Goal: Transaction & Acquisition: Purchase product/service

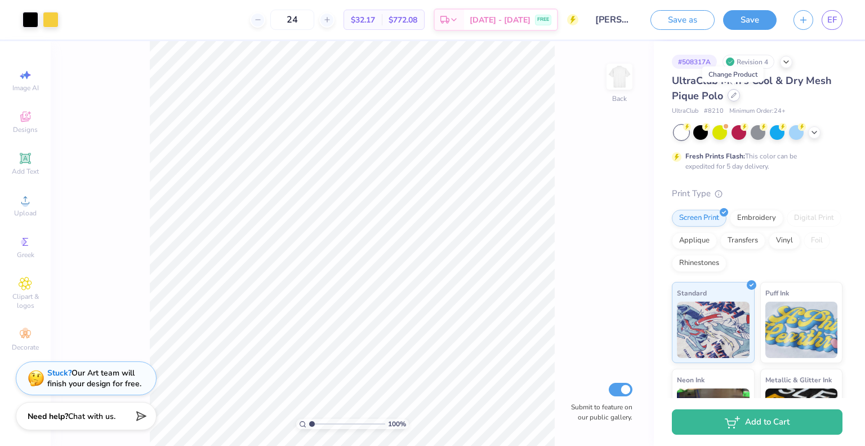
click at [733, 96] on icon at bounding box center [734, 95] width 5 height 5
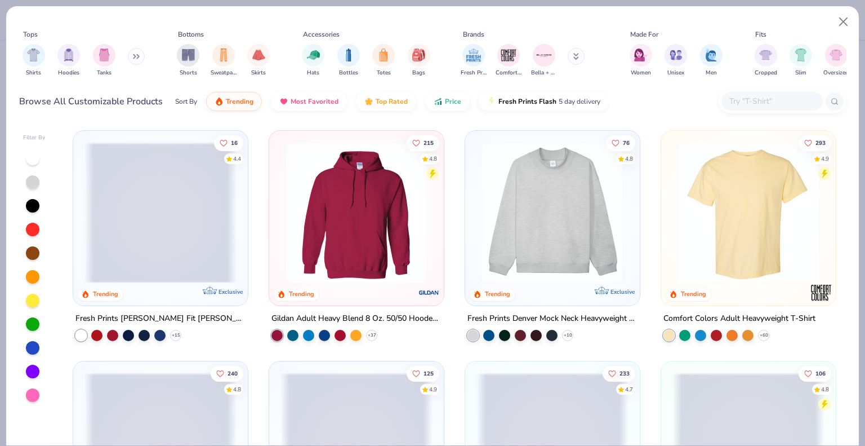
click at [747, 104] on input "text" at bounding box center [772, 101] width 87 height 13
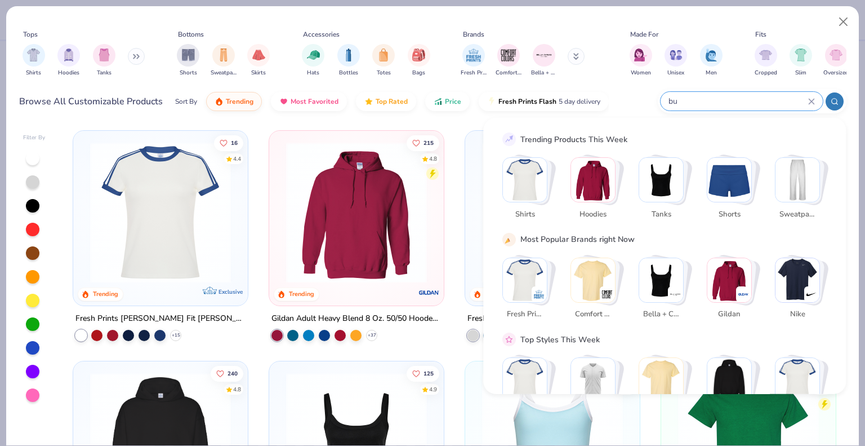
type input "b"
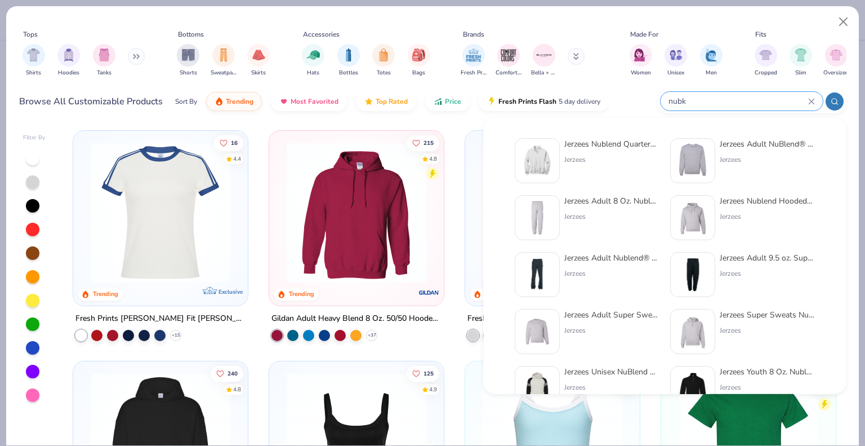
type input "nubk"
click at [618, 205] on div "Jerzees Adult 8 Oz. Nublend Fleece Sweatpants" at bounding box center [612, 201] width 95 height 12
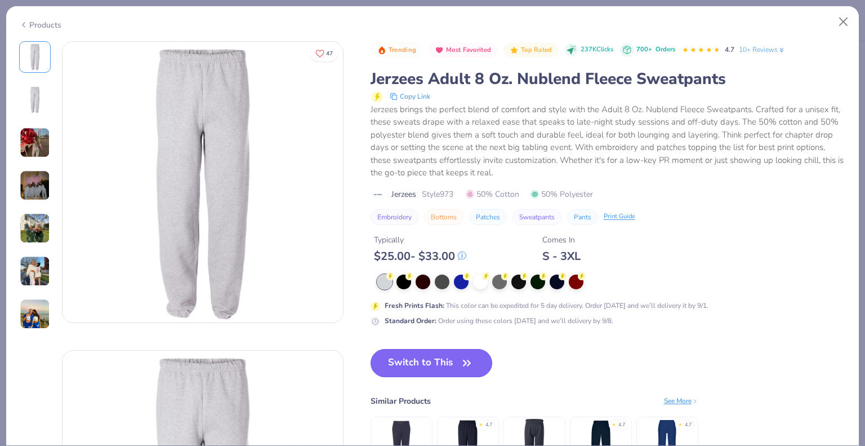
click at [434, 367] on button "Switch to This" at bounding box center [432, 363] width 122 height 28
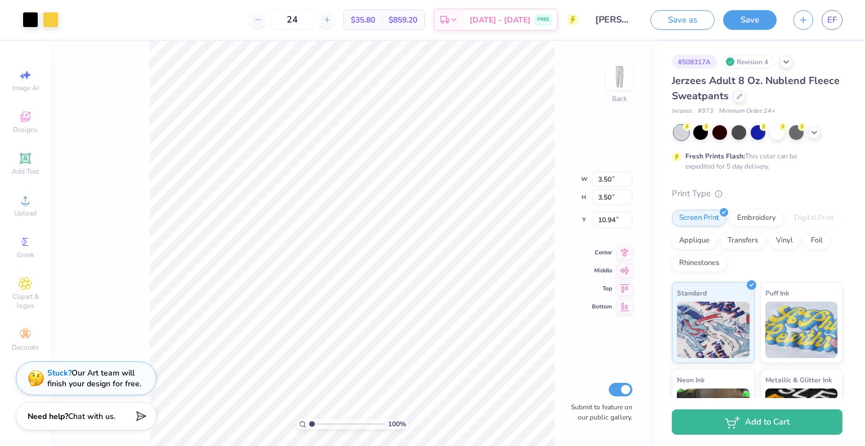
type input "5.03"
type input "4.80"
type input "4.65"
type input "4.23"
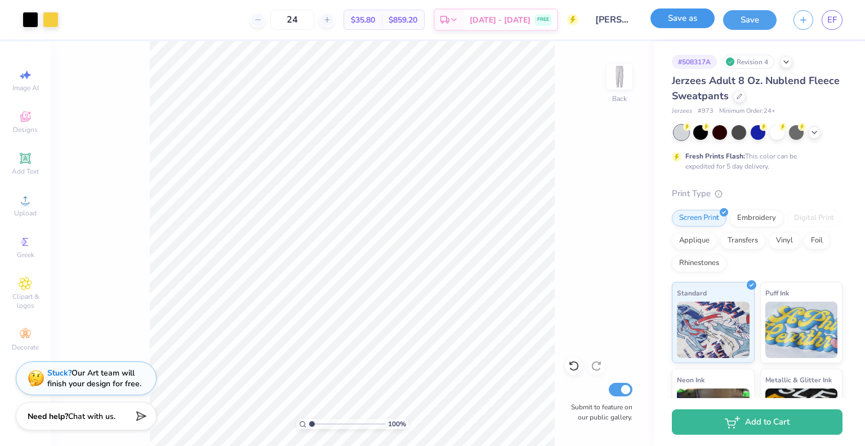
click at [679, 24] on button "Save as" at bounding box center [683, 18] width 64 height 20
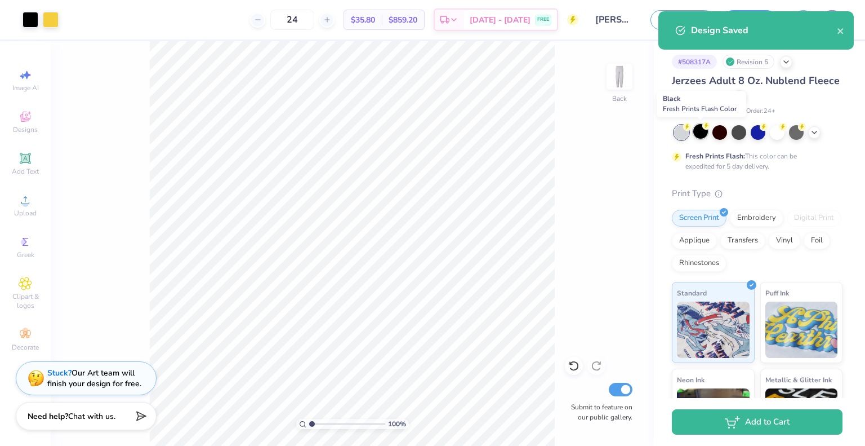
click at [700, 132] on div at bounding box center [701, 131] width 15 height 15
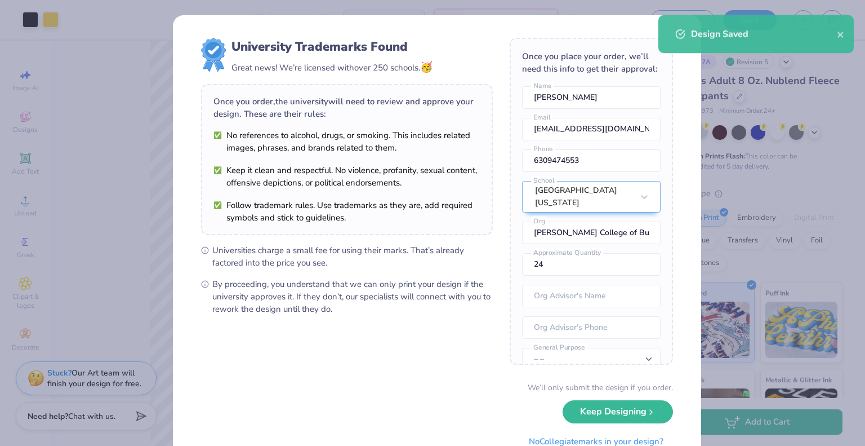
scroll to position [44, 0]
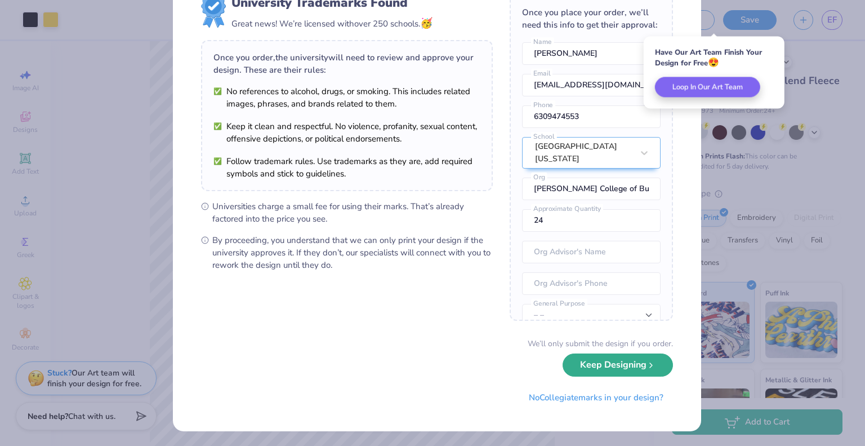
click at [615, 362] on button "Keep Designing" at bounding box center [618, 364] width 110 height 23
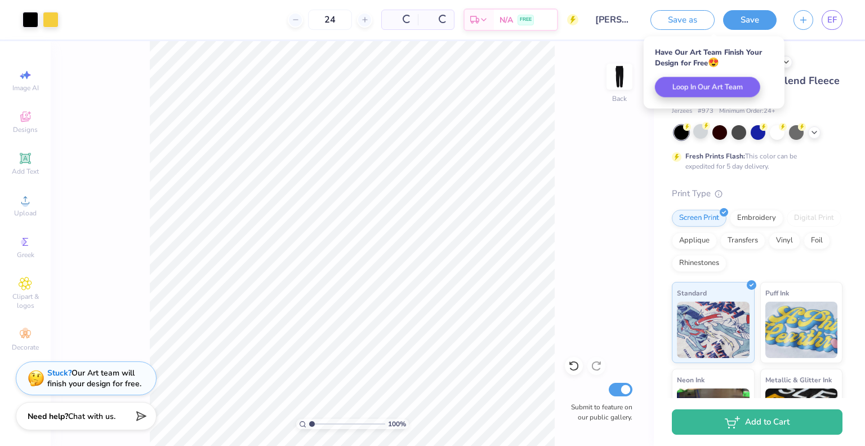
scroll to position [0, 0]
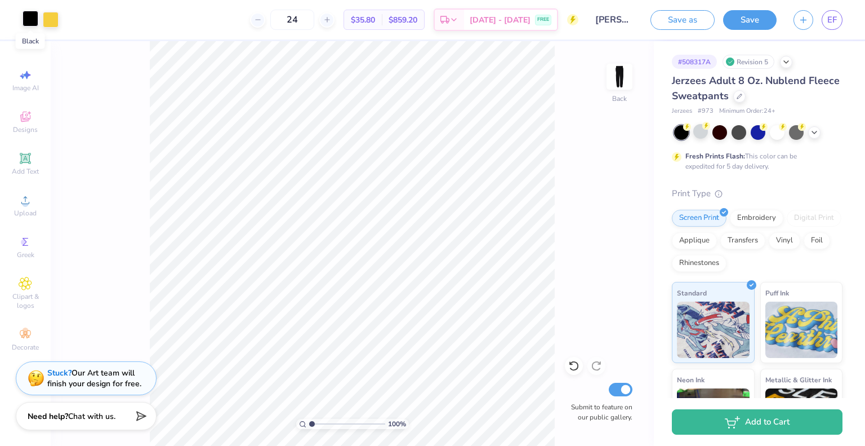
click at [28, 20] on div at bounding box center [31, 19] width 16 height 16
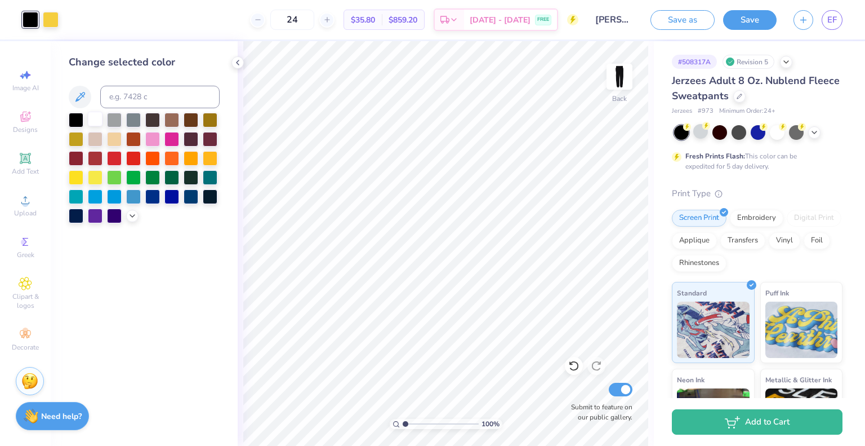
click at [96, 123] on div at bounding box center [95, 119] width 15 height 15
click at [695, 23] on button "Save as" at bounding box center [683, 18] width 64 height 20
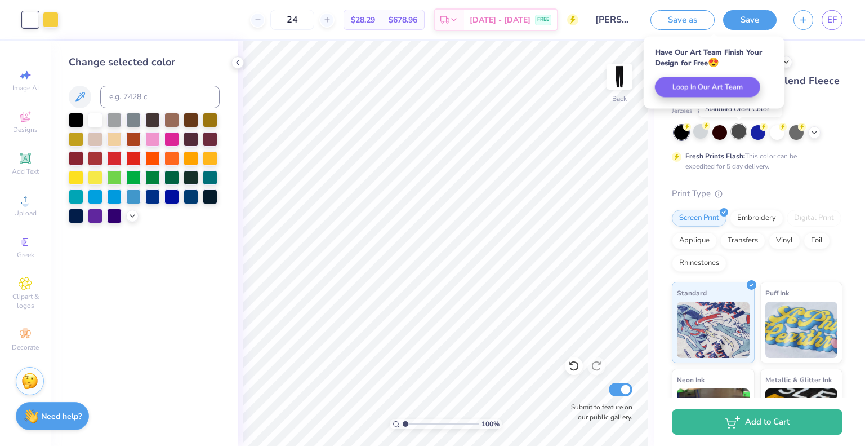
click at [735, 135] on div at bounding box center [739, 131] width 15 height 15
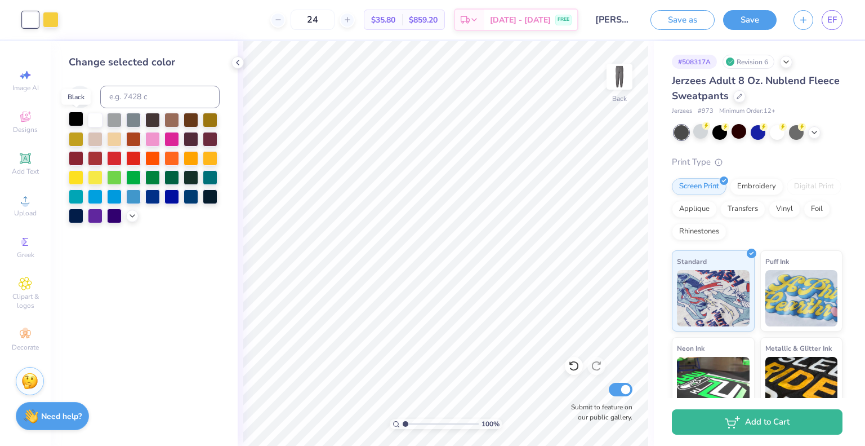
click at [73, 118] on div at bounding box center [76, 119] width 15 height 15
click at [598, 45] on div "Art colors 24 $35.80 Per Item $859.20 Total Est. Delivery Sep 4 - 7 FREE Design…" at bounding box center [432, 223] width 865 height 446
click at [682, 28] on button "Save as" at bounding box center [683, 18] width 64 height 20
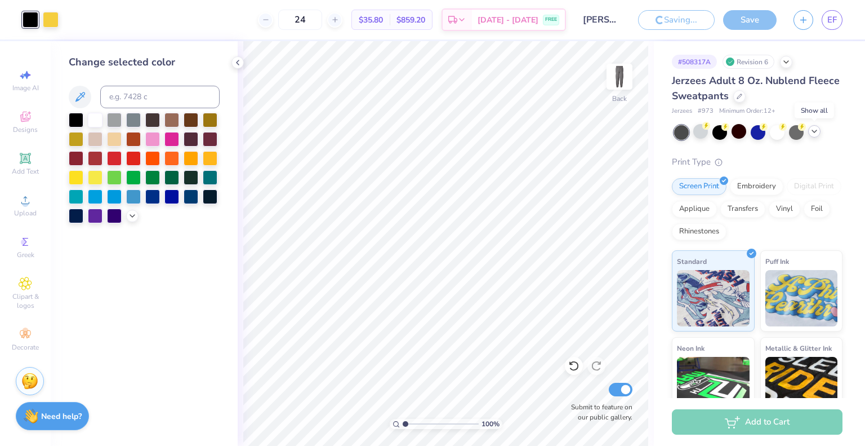
click at [815, 132] on icon at bounding box center [814, 131] width 9 height 9
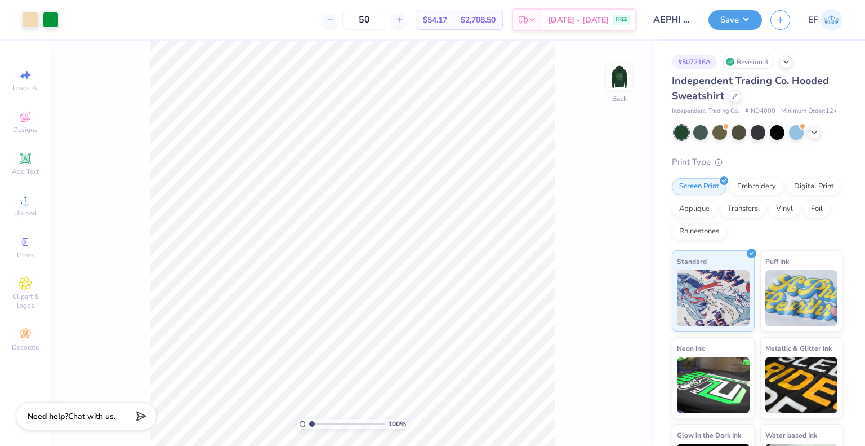
click at [737, 105] on div "Independent Trading Co. Hooded Sweatshirt Independent Trading Co. # IND4000 Min…" at bounding box center [757, 94] width 171 height 43
click at [733, 96] on icon at bounding box center [735, 95] width 6 height 6
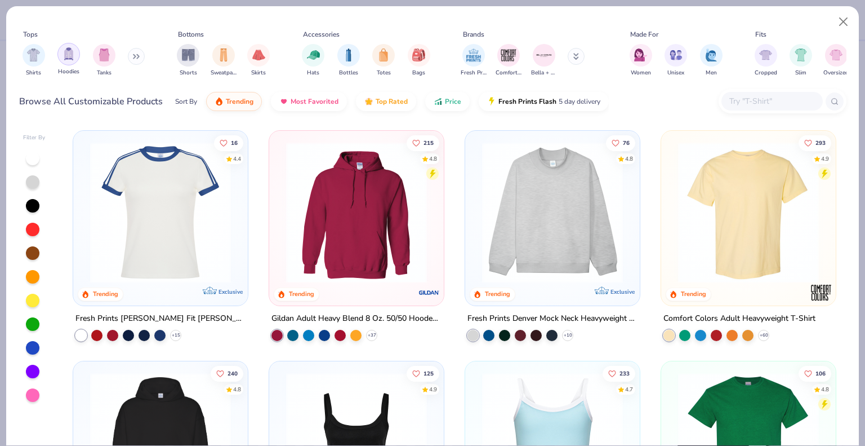
click at [61, 59] on div "filter for Hoodies" at bounding box center [68, 54] width 23 height 23
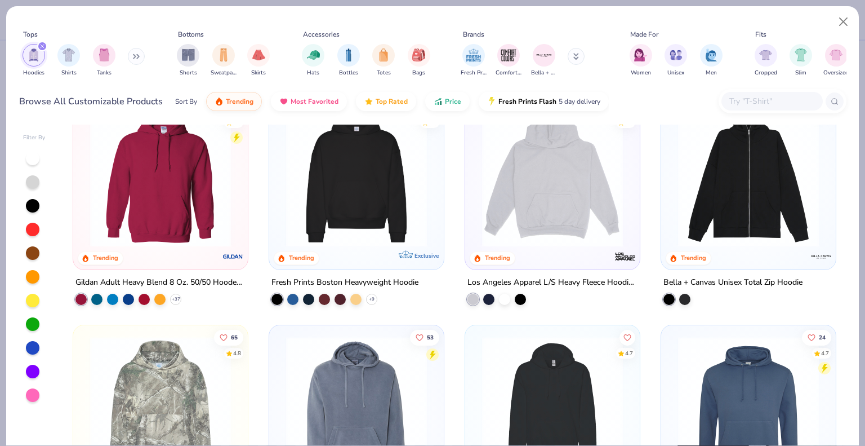
scroll to position [32, 0]
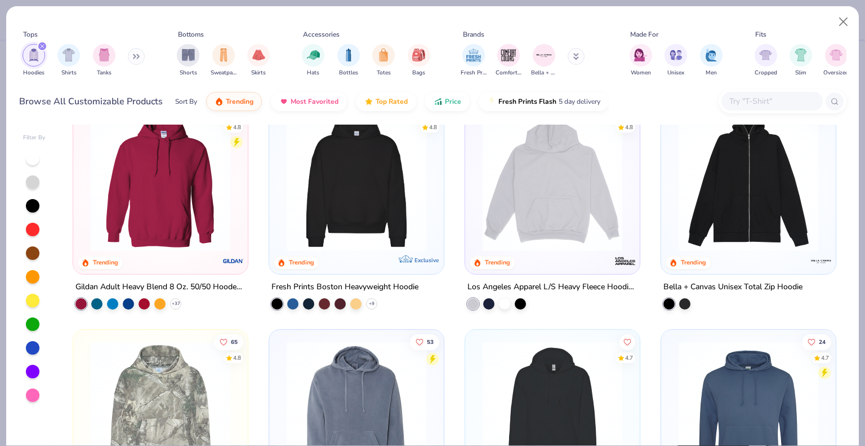
click at [720, 196] on img at bounding box center [749, 180] width 152 height 141
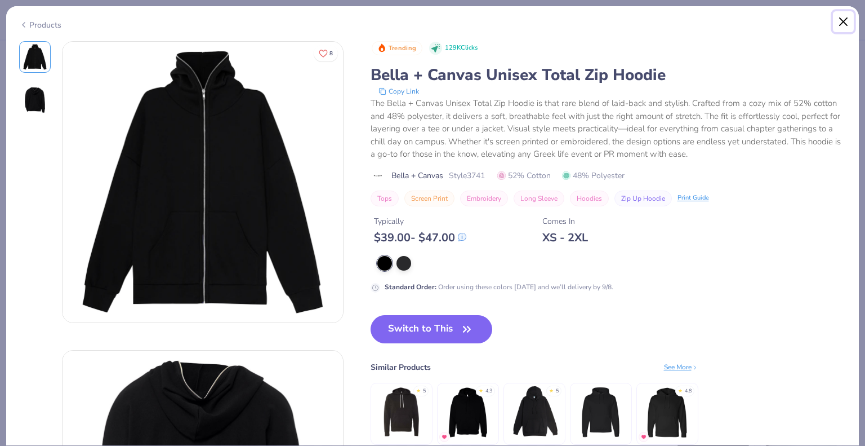
click at [842, 19] on button "Close" at bounding box center [843, 21] width 21 height 21
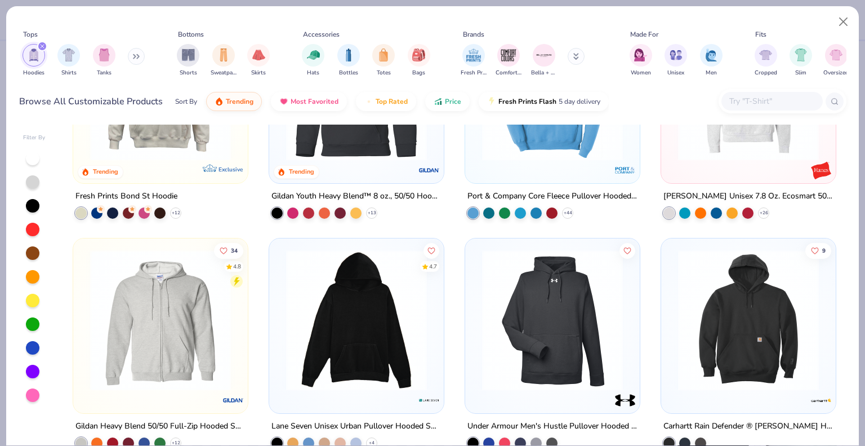
scroll to position [584, 0]
click at [126, 323] on img at bounding box center [161, 319] width 152 height 141
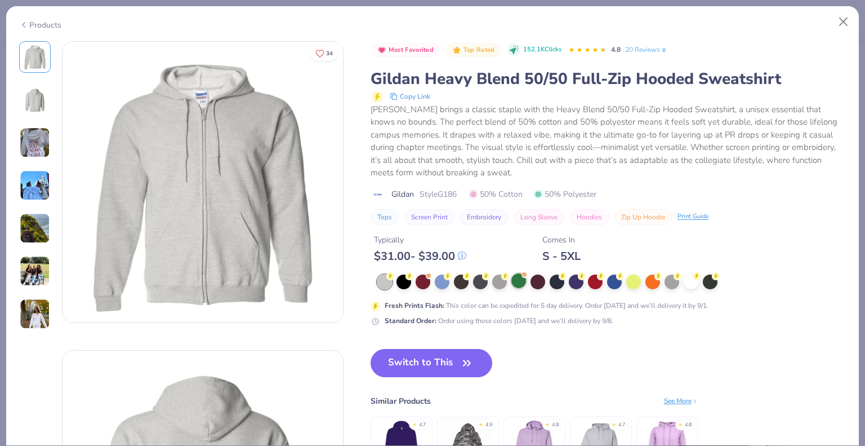
click at [516, 281] on div at bounding box center [519, 280] width 15 height 15
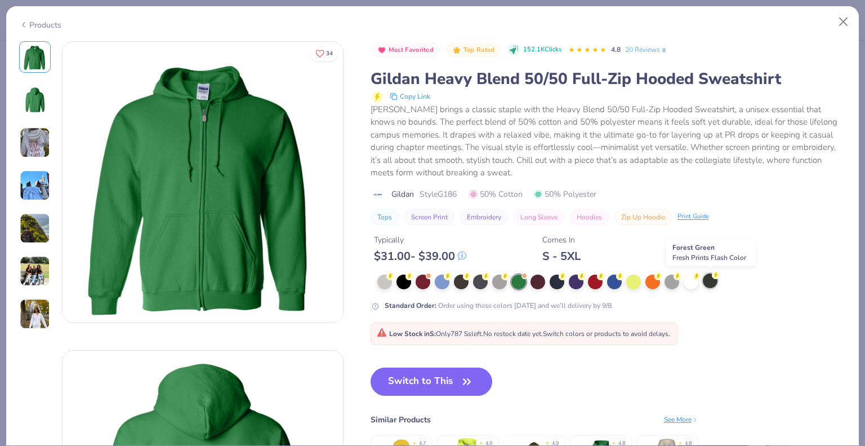
click at [712, 278] on div at bounding box center [710, 280] width 15 height 15
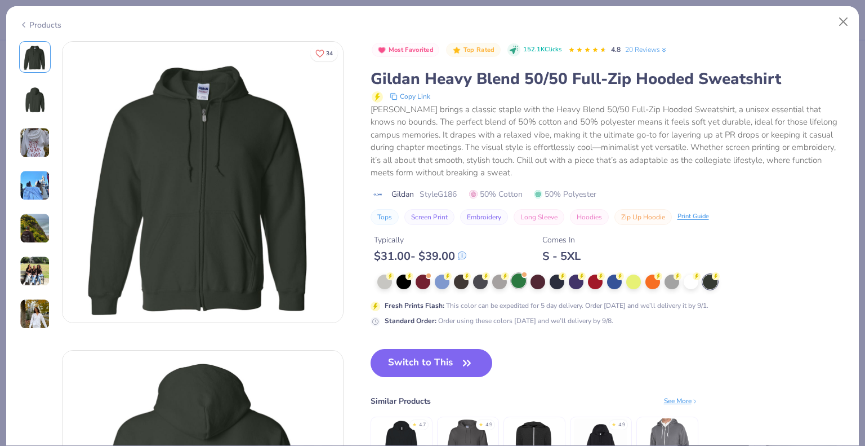
click at [521, 280] on div at bounding box center [519, 280] width 15 height 15
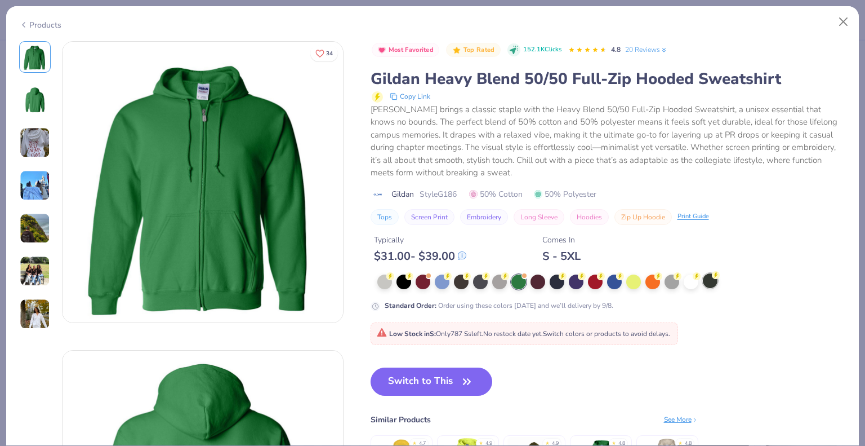
click at [710, 277] on div at bounding box center [710, 280] width 15 height 15
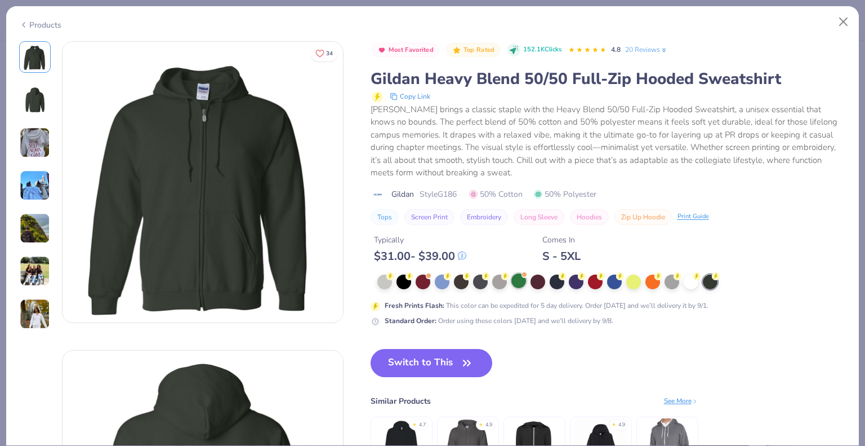
click at [520, 279] on div at bounding box center [519, 280] width 15 height 15
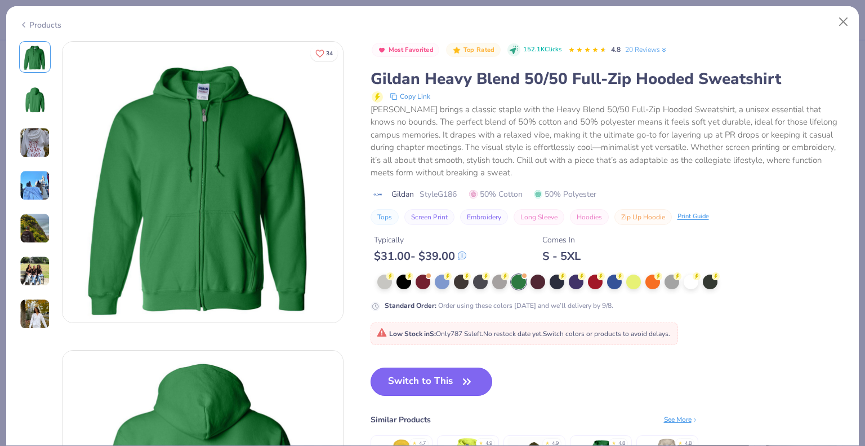
click at [423, 380] on button "Switch to This" at bounding box center [432, 381] width 122 height 28
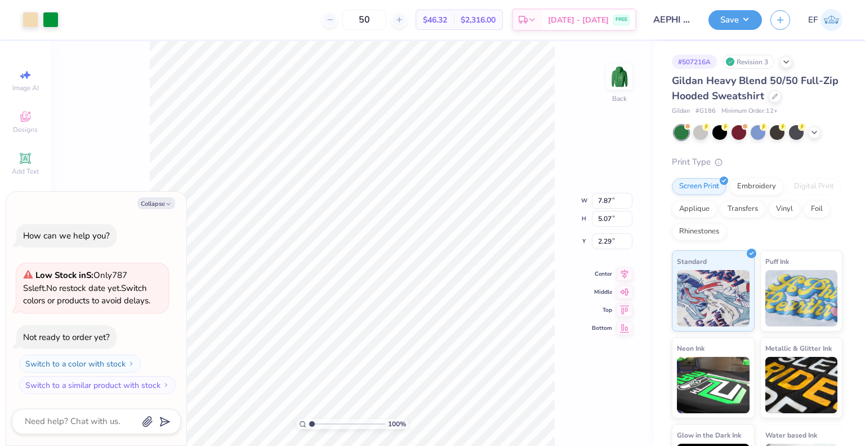
type textarea "x"
type input "3.80"
type textarea "x"
type input "3.84"
type textarea "x"
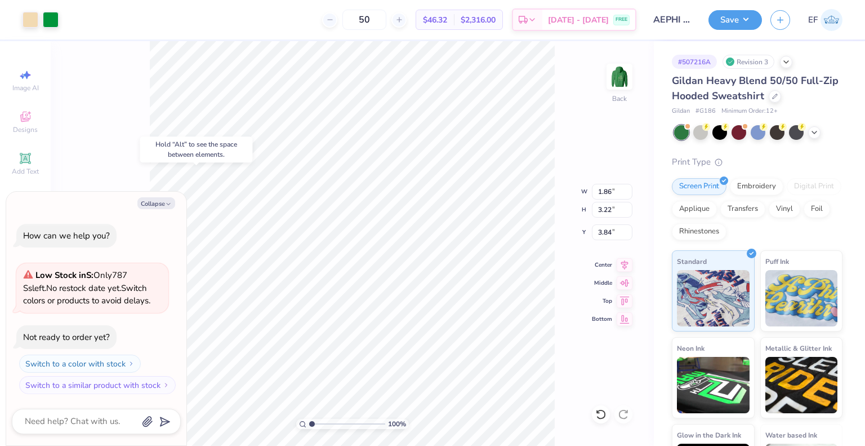
type input "3.80"
type textarea "x"
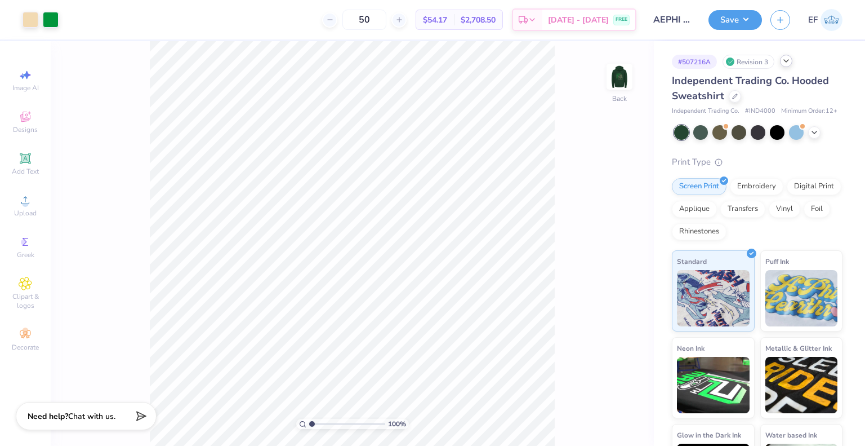
click at [787, 62] on icon at bounding box center [786, 60] width 9 height 9
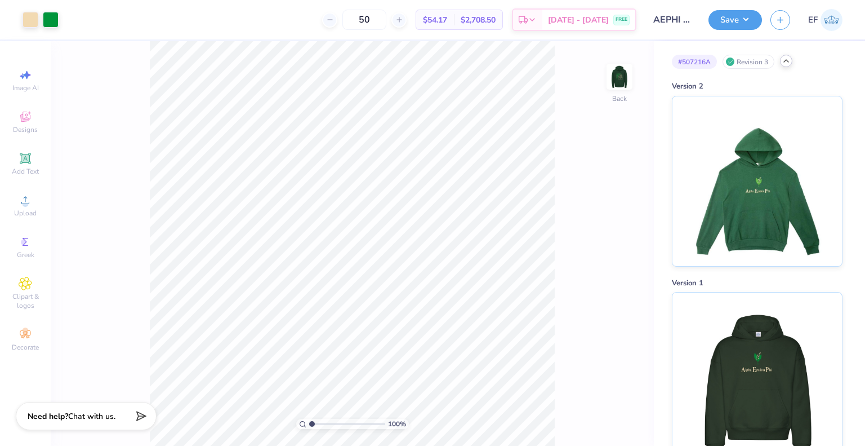
click at [787, 62] on icon at bounding box center [786, 60] width 9 height 9
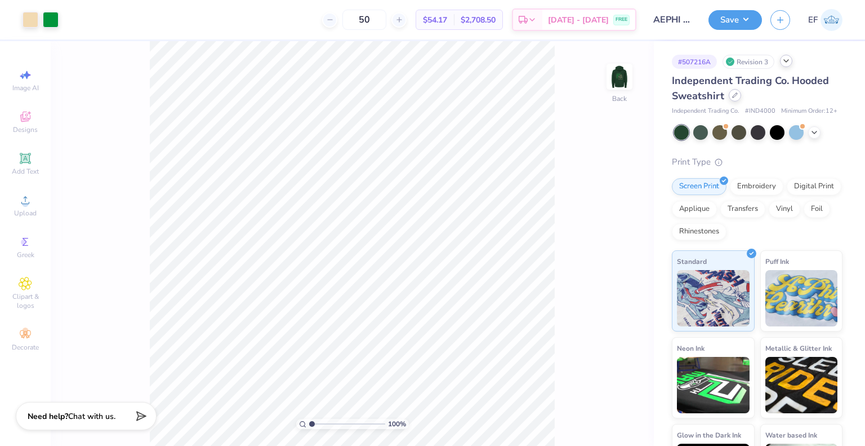
click at [730, 95] on div at bounding box center [735, 95] width 12 height 12
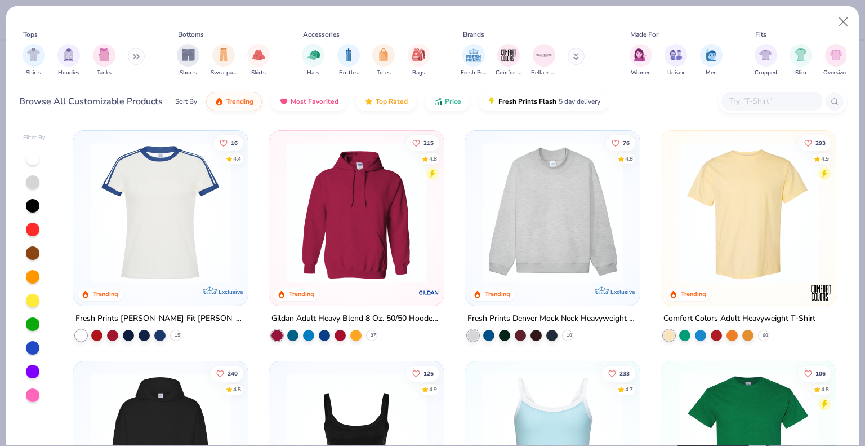
click at [757, 93] on div at bounding box center [772, 101] width 101 height 19
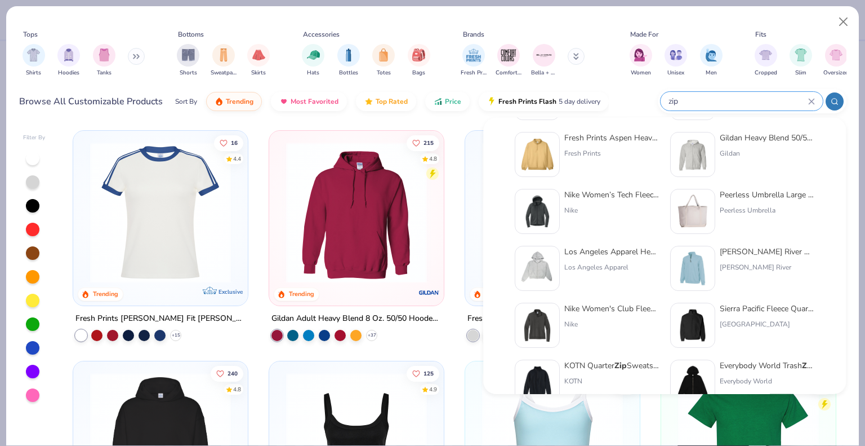
scroll to position [63, 0]
type input "zip"
click at [601, 257] on div "Los Angeles Apparel Heavy Fleece Cropped Zip Up" at bounding box center [612, 252] width 95 height 12
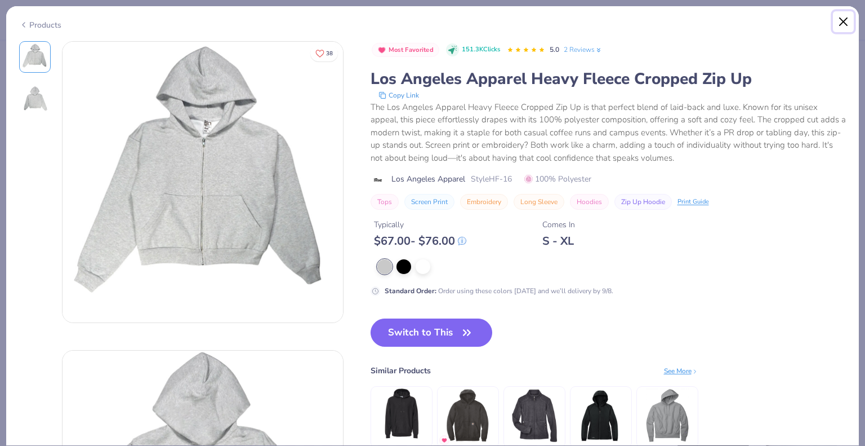
click at [845, 15] on button "Close" at bounding box center [843, 21] width 21 height 21
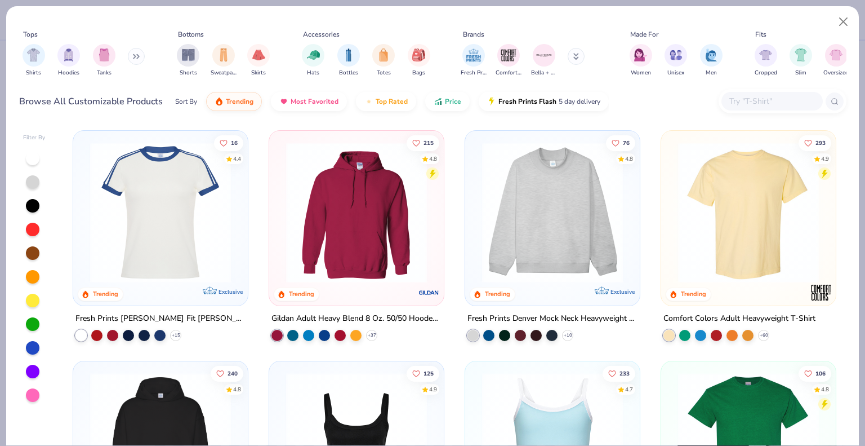
click at [755, 81] on div "Tops Shirts Hoodies Tanks Bottoms Shorts Sweatpants Skirts Accessories Hats Bot…" at bounding box center [433, 55] width 828 height 60
click at [752, 106] on input "text" at bounding box center [772, 101] width 87 height 13
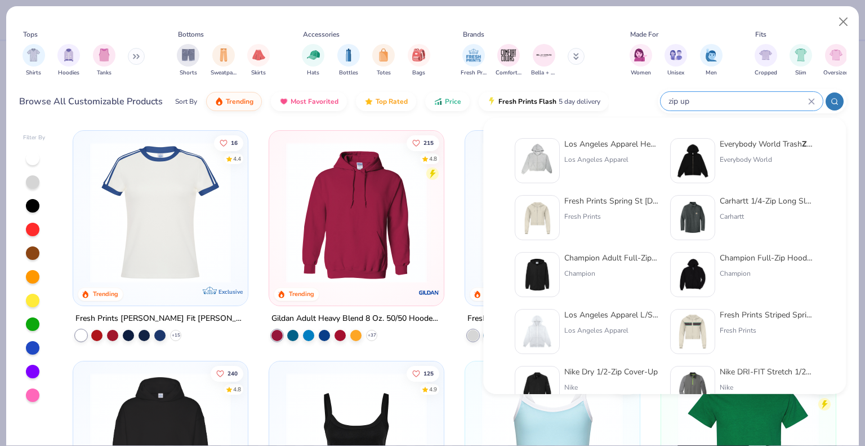
type input "zip up"
click at [586, 150] on div "Los Angeles Apparel Heavy Fleece Cropped Zip Up [GEOGRAPHIC_DATA] Apparel" at bounding box center [612, 160] width 95 height 45
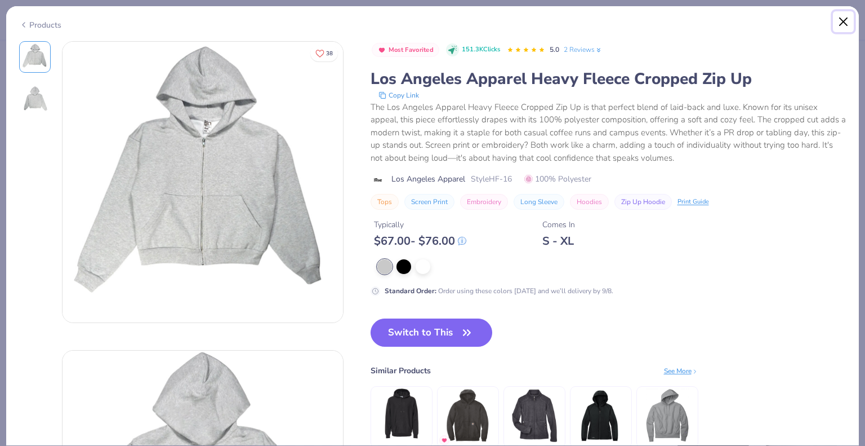
click at [845, 22] on button "Close" at bounding box center [843, 21] width 21 height 21
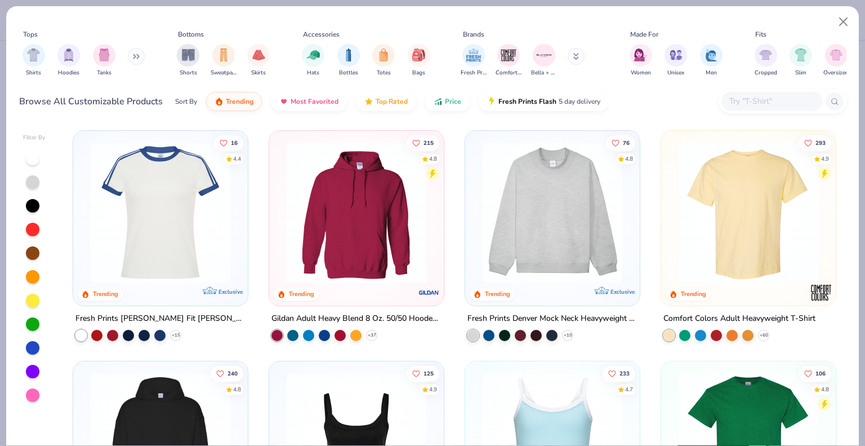
click at [754, 105] on input "text" at bounding box center [772, 101] width 87 height 13
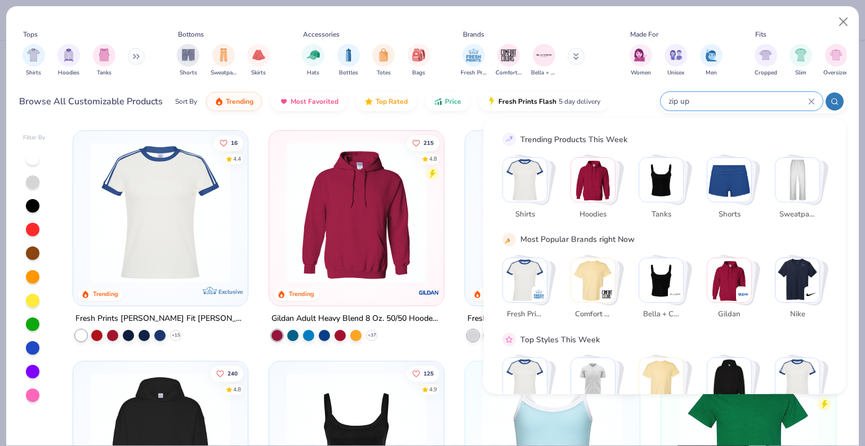
type input "zip up"
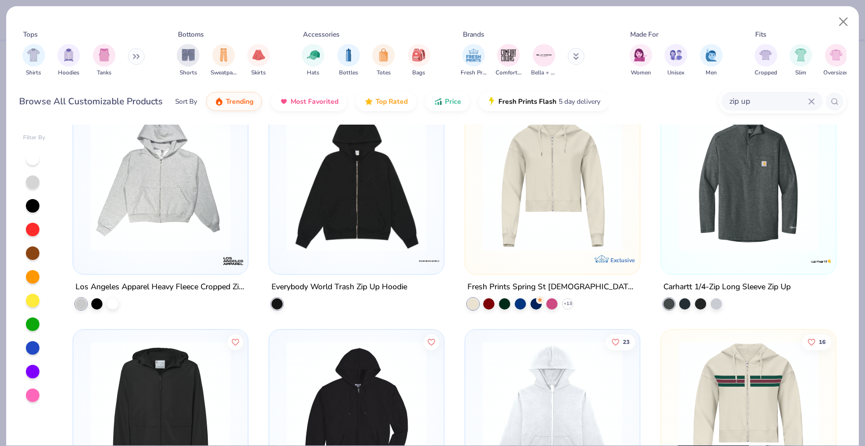
scroll to position [34, 0]
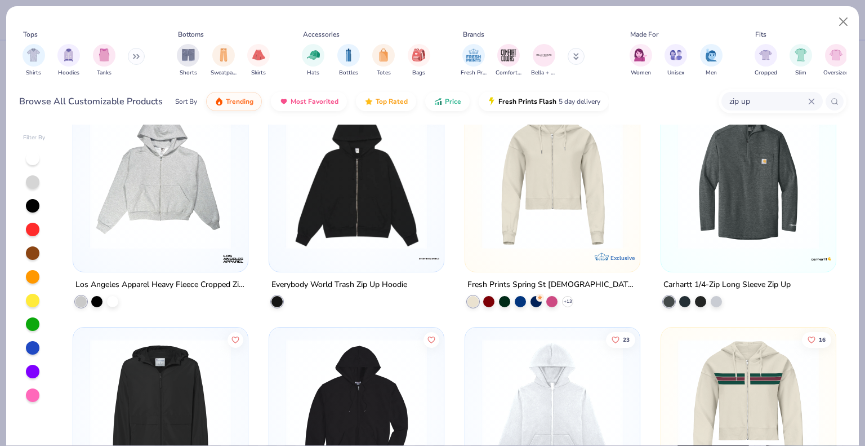
click at [525, 227] on img at bounding box center [553, 178] width 152 height 141
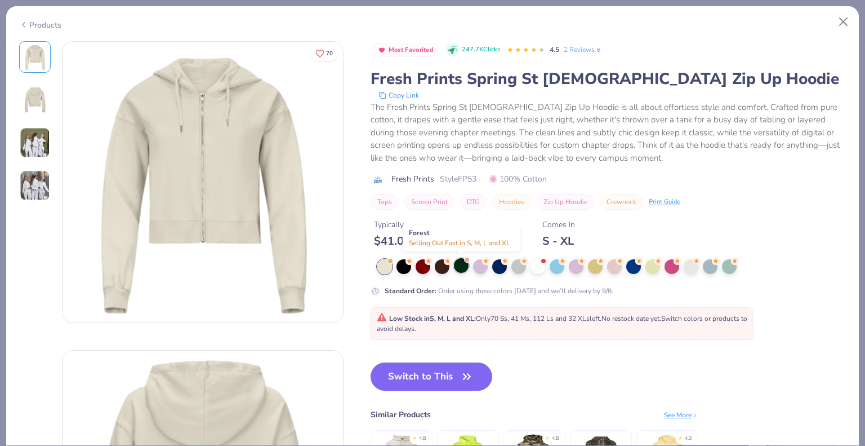
click at [456, 268] on div at bounding box center [461, 265] width 15 height 15
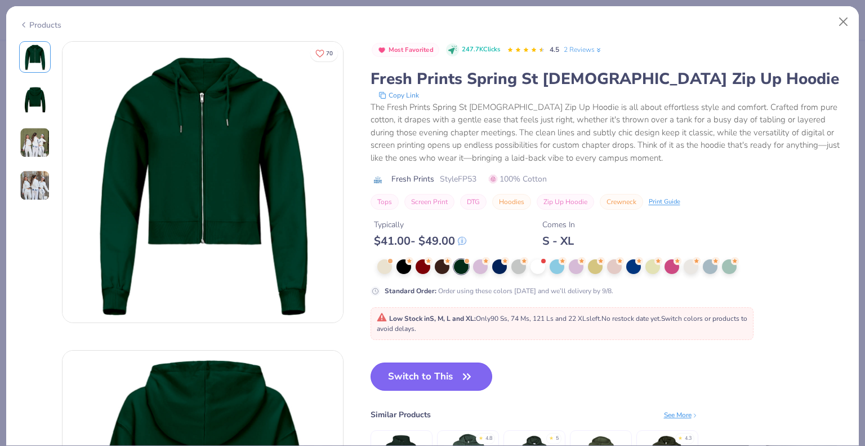
click at [424, 379] on button "Switch to This" at bounding box center [432, 376] width 122 height 28
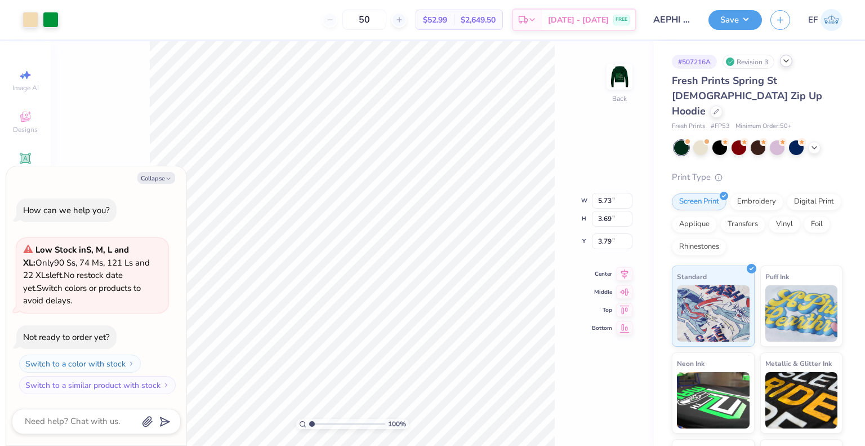
type textarea "x"
